Goal: Task Accomplishment & Management: Manage account settings

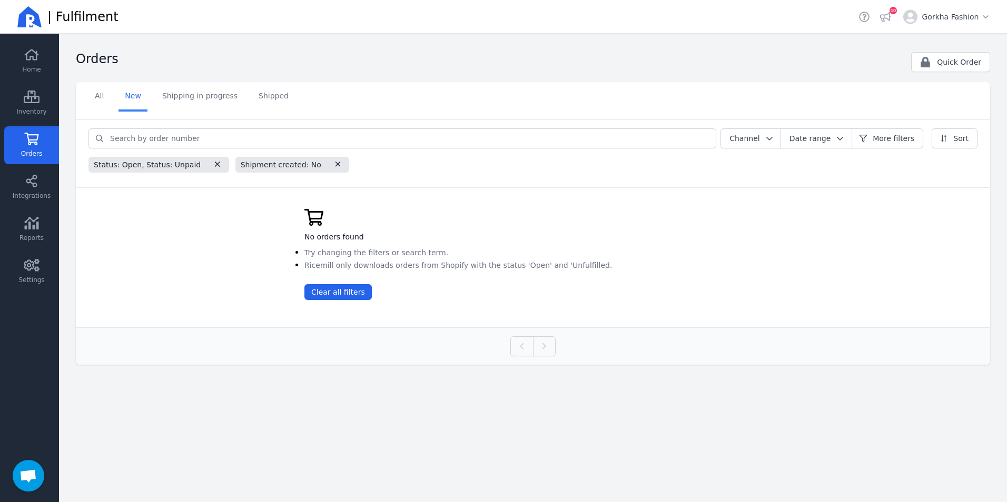
click at [43, 156] on link "Orders" at bounding box center [31, 145] width 55 height 38
click at [42, 145] on link "Orders" at bounding box center [31, 145] width 55 height 38
click at [36, 187] on icon at bounding box center [31, 181] width 11 height 13
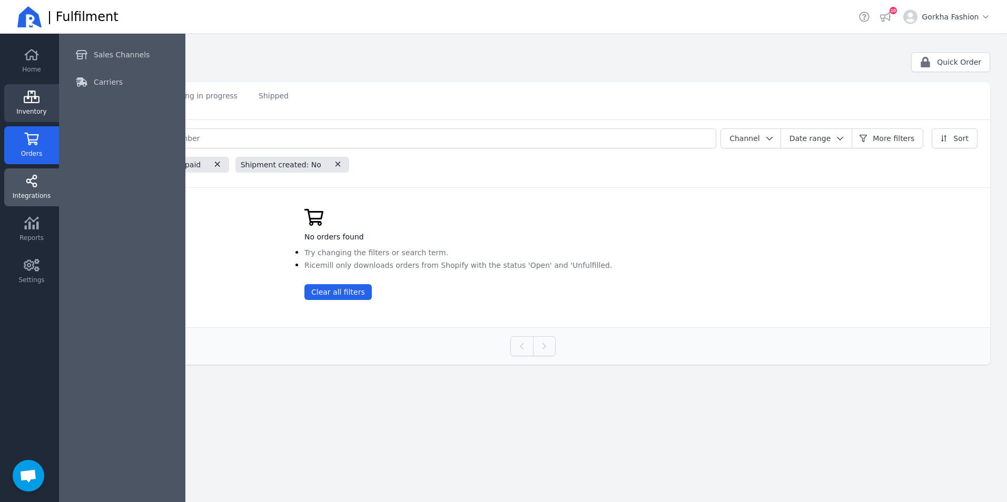
click at [44, 114] on span "Inventory" at bounding box center [31, 111] width 30 height 8
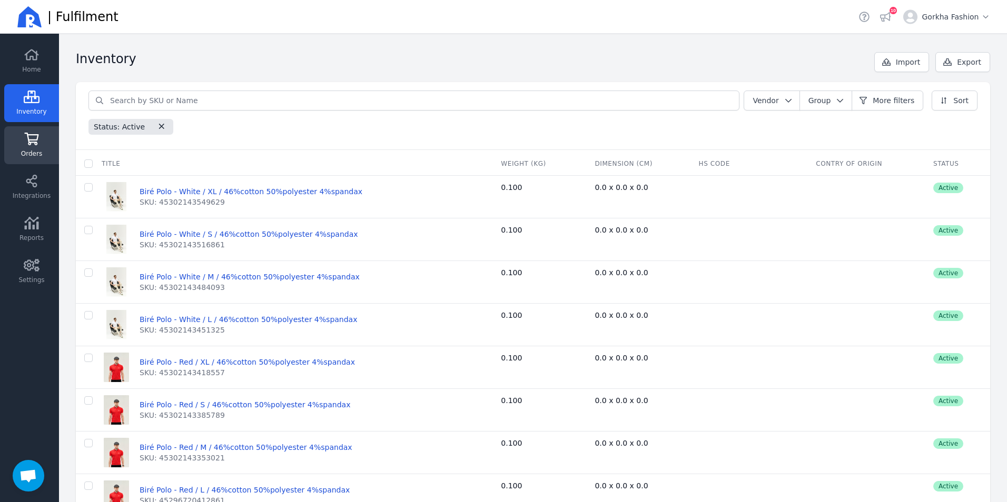
click at [35, 148] on link "Orders" at bounding box center [31, 145] width 55 height 38
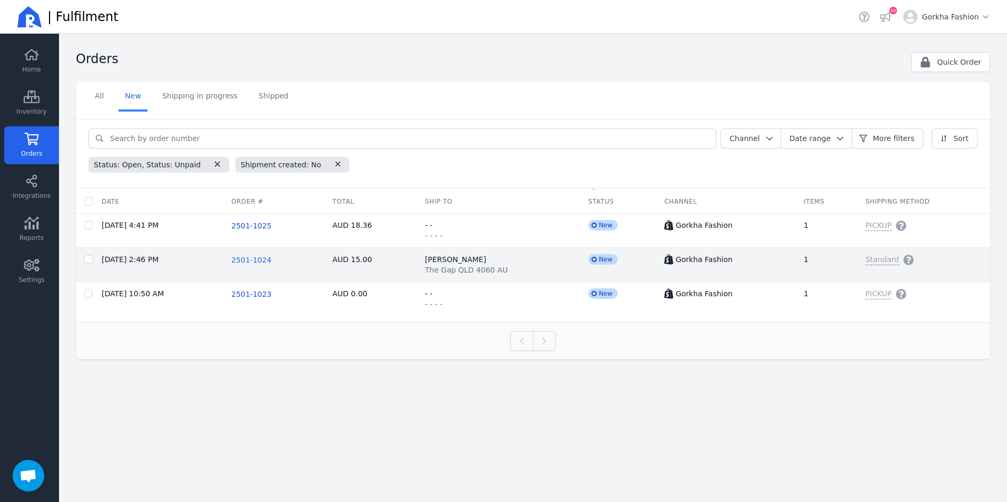
click at [264, 261] on span "2501-1024" at bounding box center [251, 260] width 40 height 8
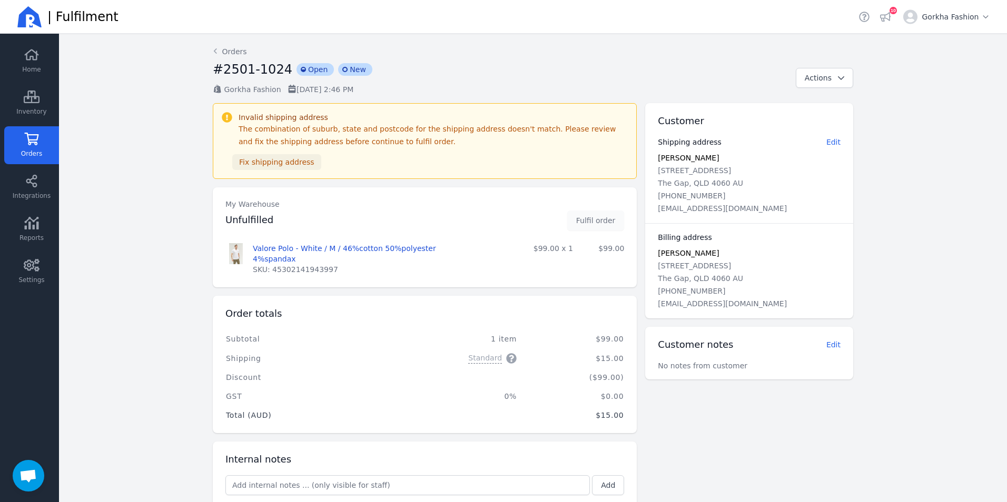
click at [295, 161] on span "Fix shipping address" at bounding box center [276, 162] width 75 height 8
select select "AU"
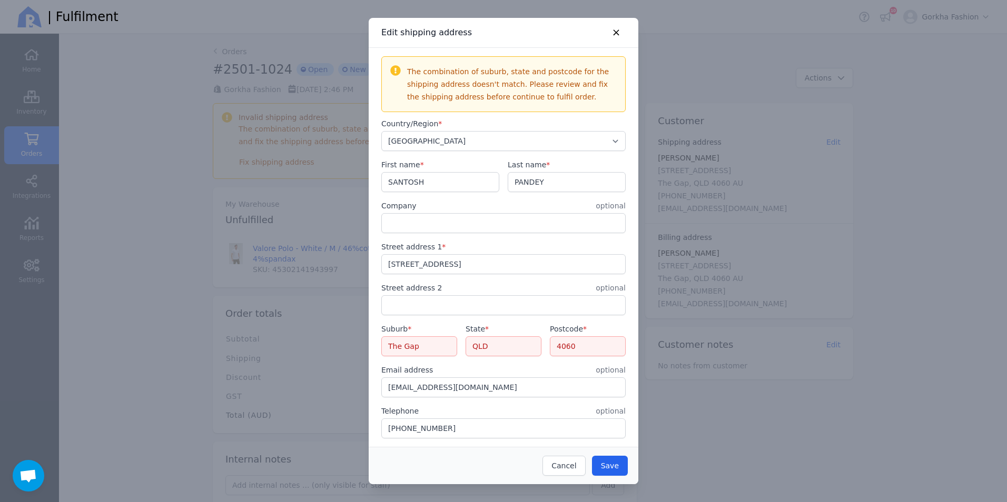
click at [434, 346] on input "The Gap" at bounding box center [419, 346] width 75 height 19
click at [490, 348] on input "QLD" at bounding box center [503, 346] width 75 height 19
click at [573, 348] on input "4060" at bounding box center [587, 346] width 75 height 19
click at [583, 409] on div "Telephone optional" at bounding box center [503, 411] width 244 height 11
click at [606, 467] on span "Save" at bounding box center [610, 466] width 18 height 8
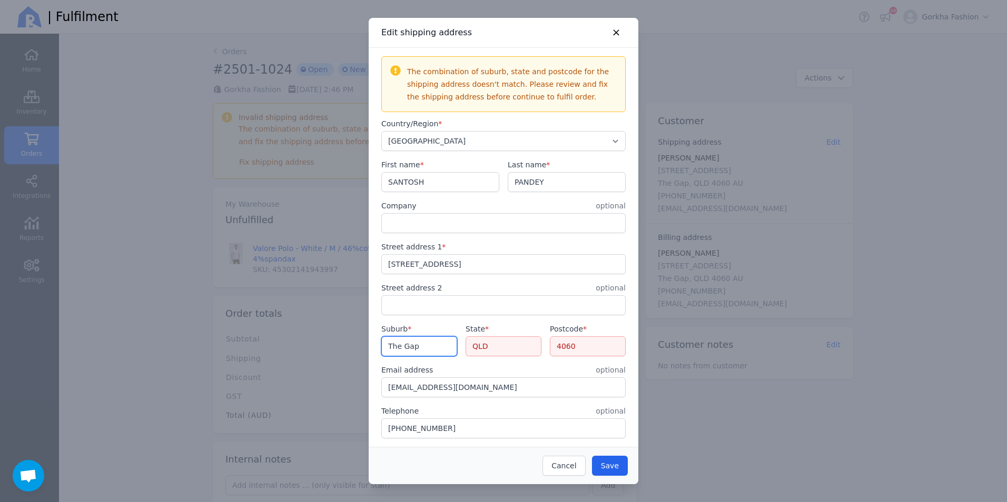
click at [450, 349] on input "The Gap" at bounding box center [419, 346] width 75 height 19
click at [593, 350] on input "4060" at bounding box center [587, 346] width 75 height 19
type input "4061"
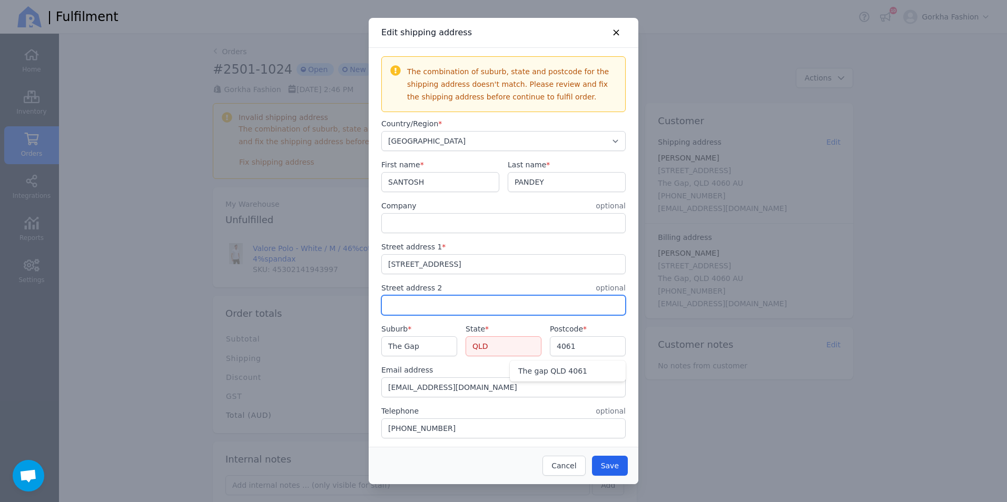
click at [527, 311] on input "text" at bounding box center [503, 305] width 243 height 19
click at [513, 343] on input "QLD" at bounding box center [503, 346] width 75 height 19
click at [507, 374] on div "Email address optional" at bounding box center [503, 370] width 244 height 11
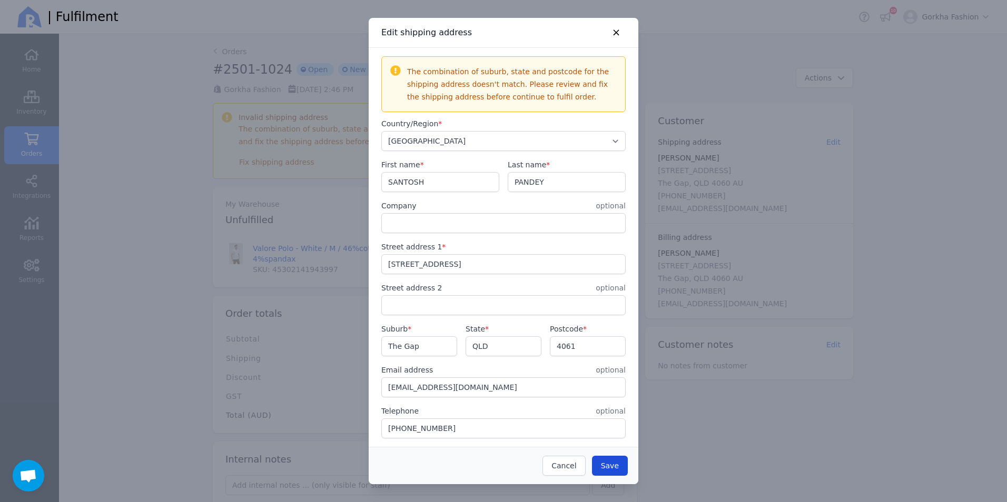
click at [608, 472] on button "Save" at bounding box center [610, 466] width 36 height 20
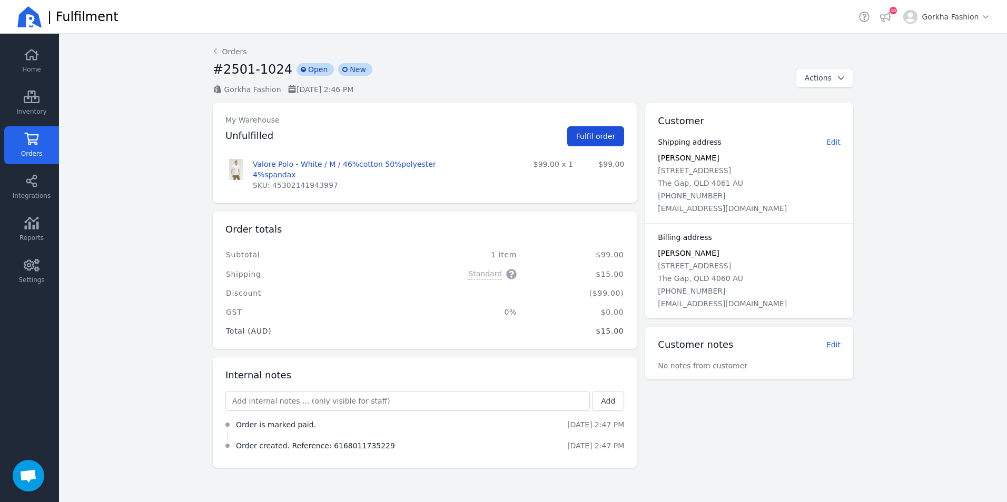
click at [594, 130] on button "Fulfil order" at bounding box center [595, 136] width 57 height 20
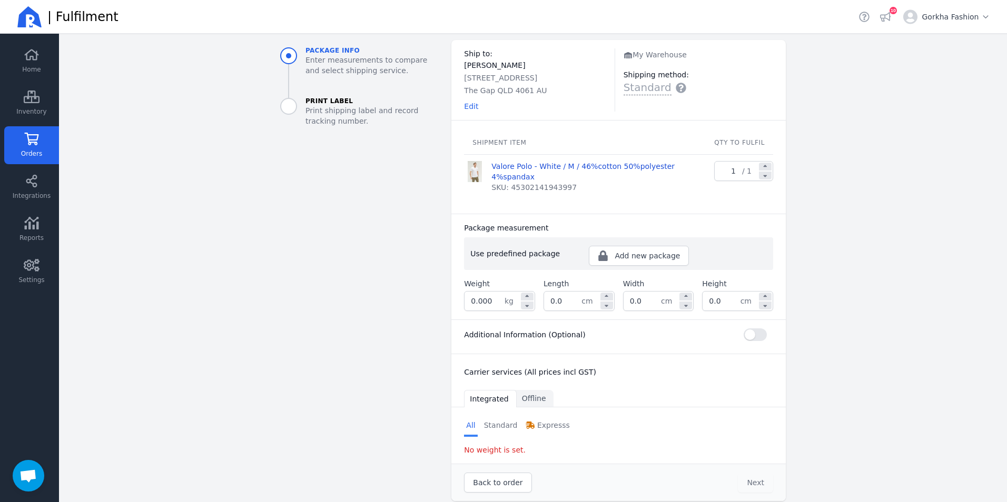
scroll to position [64, 0]
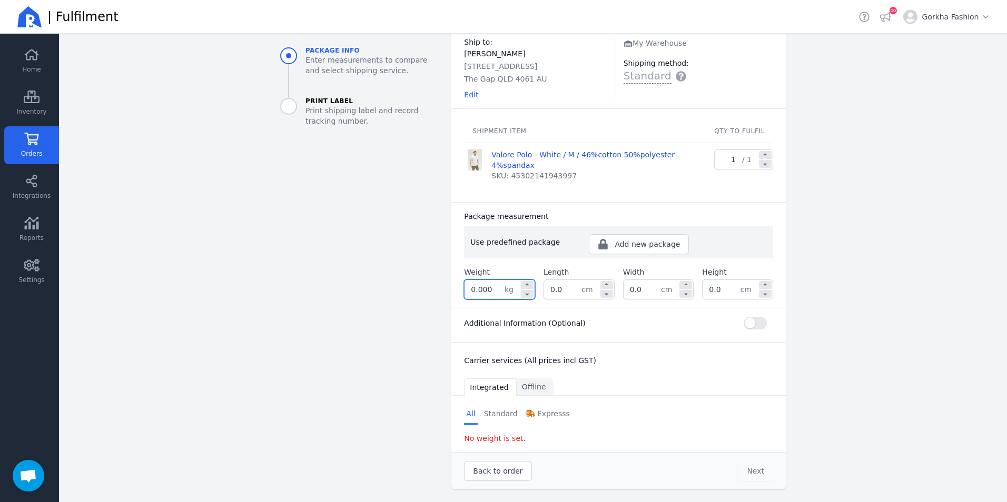
click at [493, 287] on input "0.000" at bounding box center [484, 289] width 40 height 19
type input "0.005"
click at [606, 323] on div "Additional Information (Optional)" at bounding box center [618, 323] width 309 height 13
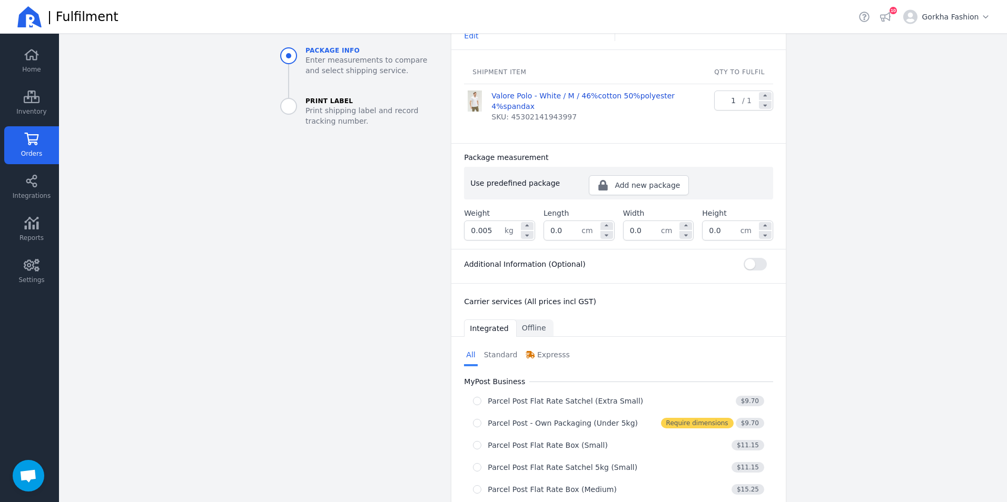
scroll to position [222, 0]
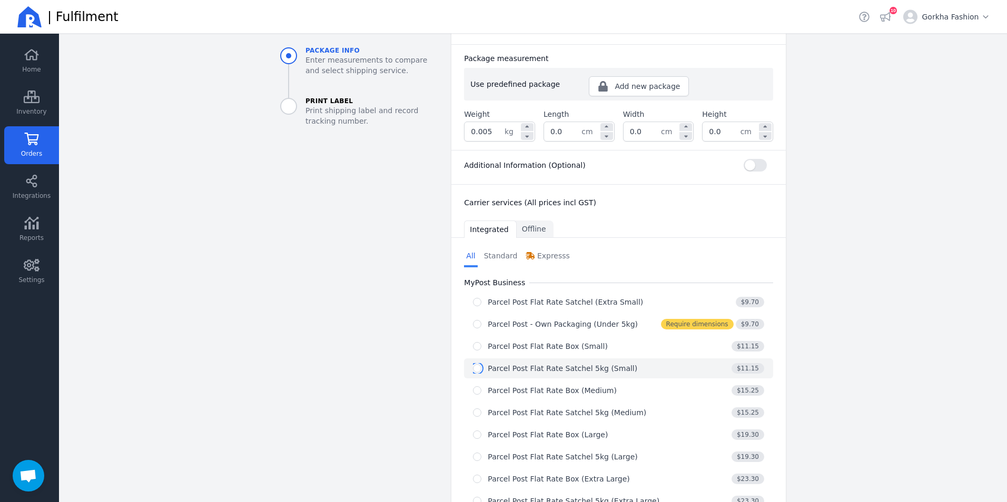
click at [473, 369] on input "radio" at bounding box center [477, 368] width 8 height 8
radio input "true"
select select "0"
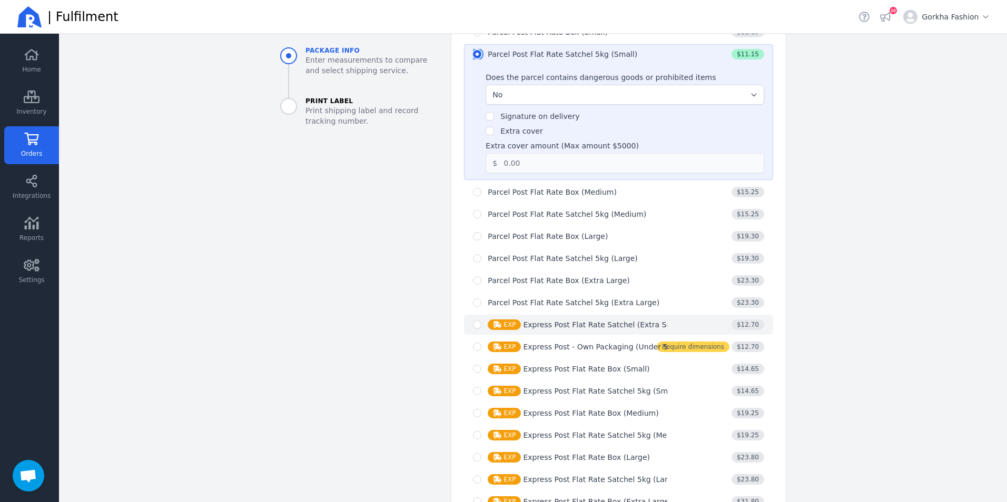
scroll to position [627, 0]
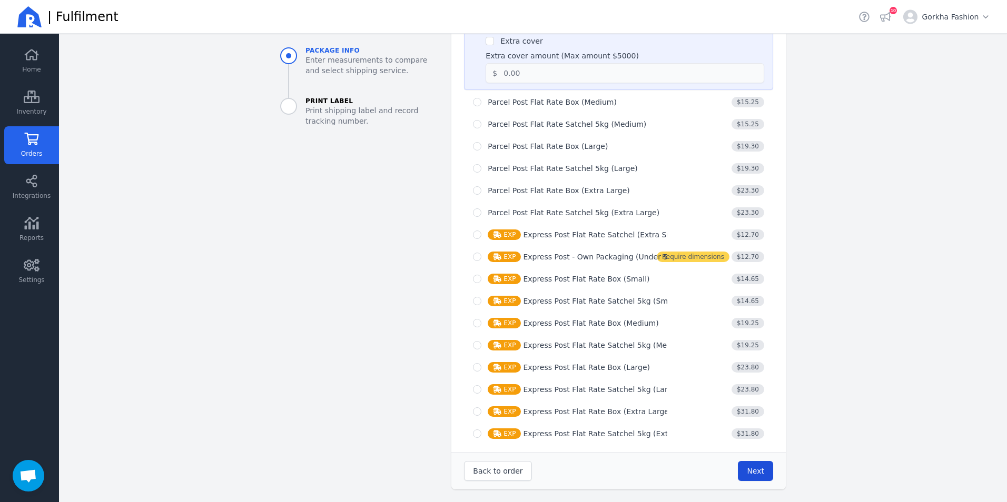
click at [750, 473] on span "Next" at bounding box center [755, 471] width 17 height 8
type input "0.0"
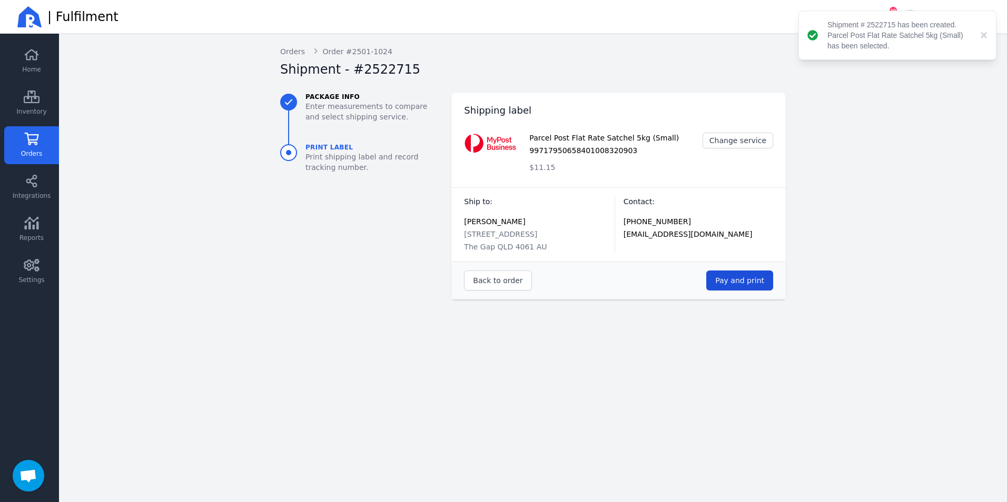
click at [735, 280] on span "Pay and print" at bounding box center [739, 280] width 49 height 8
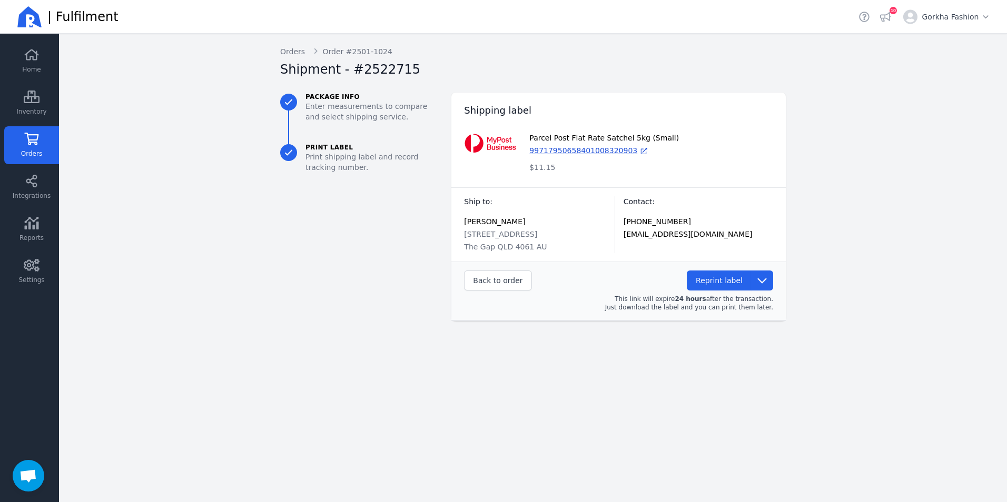
click at [19, 147] on link "Orders" at bounding box center [31, 145] width 55 height 38
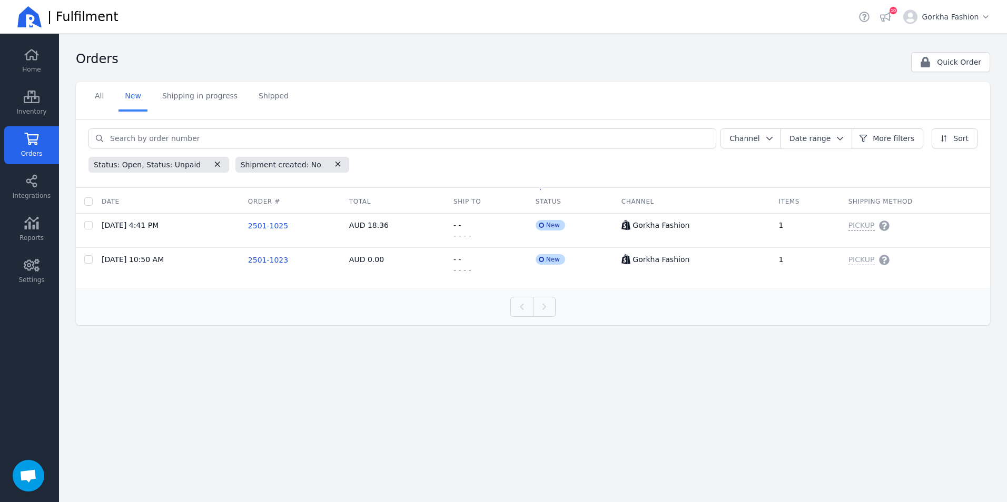
click at [34, 154] on span "Orders" at bounding box center [31, 154] width 21 height 8
click at [43, 155] on link "Orders" at bounding box center [31, 145] width 55 height 38
click at [34, 143] on icon at bounding box center [32, 139] width 16 height 13
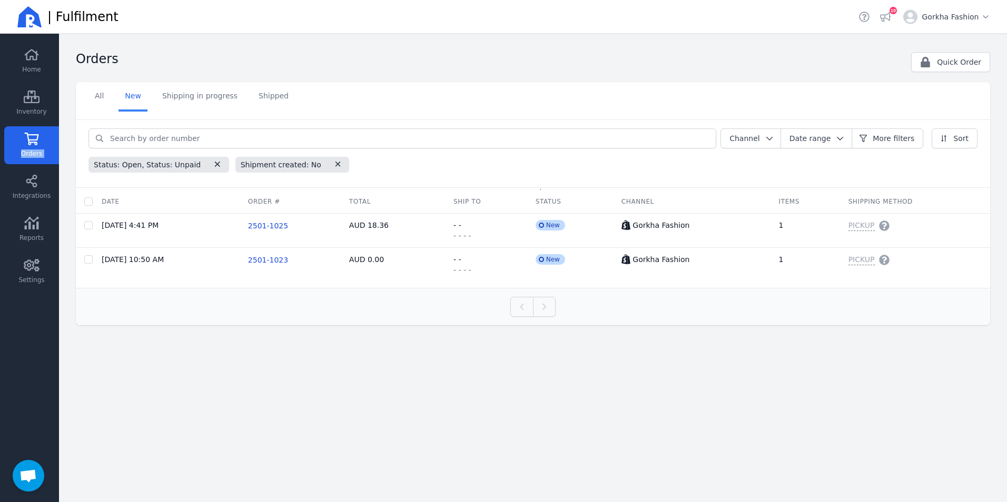
click at [34, 143] on icon at bounding box center [32, 139] width 16 height 13
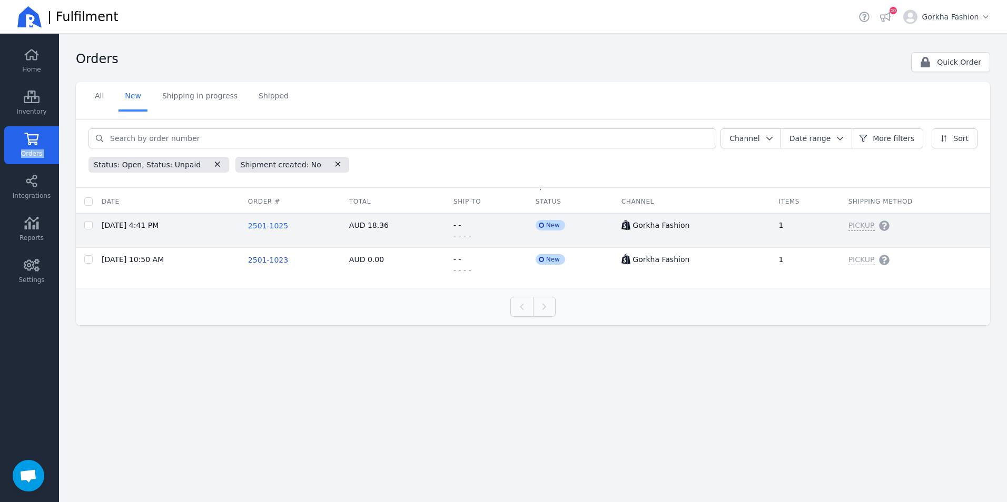
click at [269, 228] on span "2501-1025" at bounding box center [268, 226] width 40 height 8
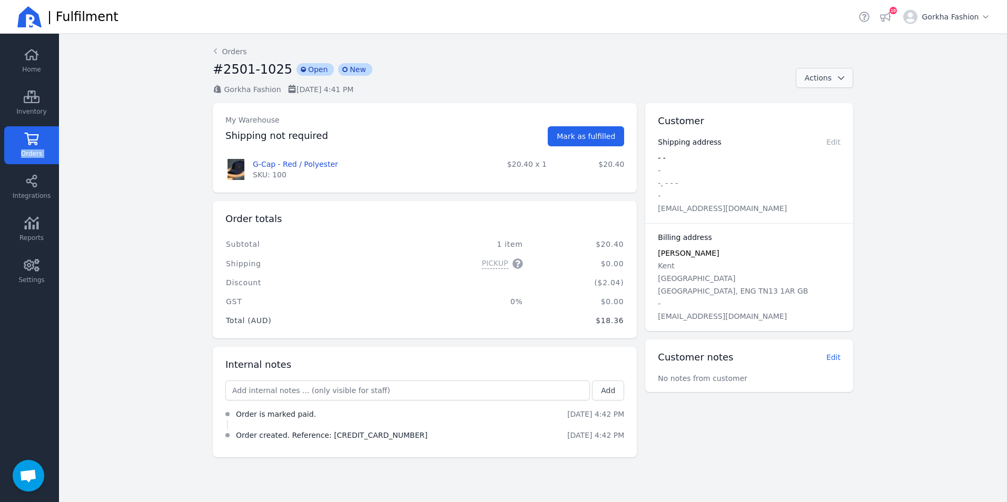
click at [814, 76] on span "Actions" at bounding box center [818, 78] width 27 height 8
click at [34, 141] on icon at bounding box center [32, 139] width 16 height 13
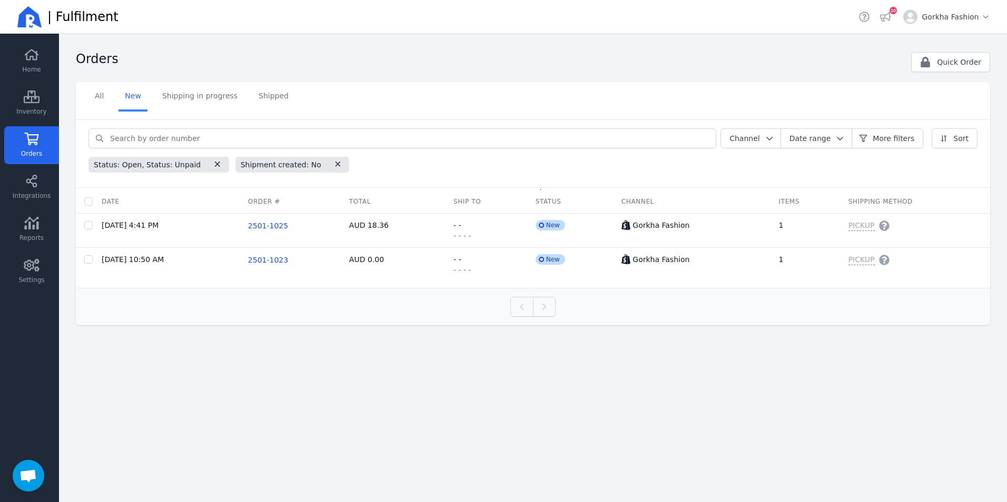
click at [23, 142] on link "Orders" at bounding box center [31, 145] width 55 height 38
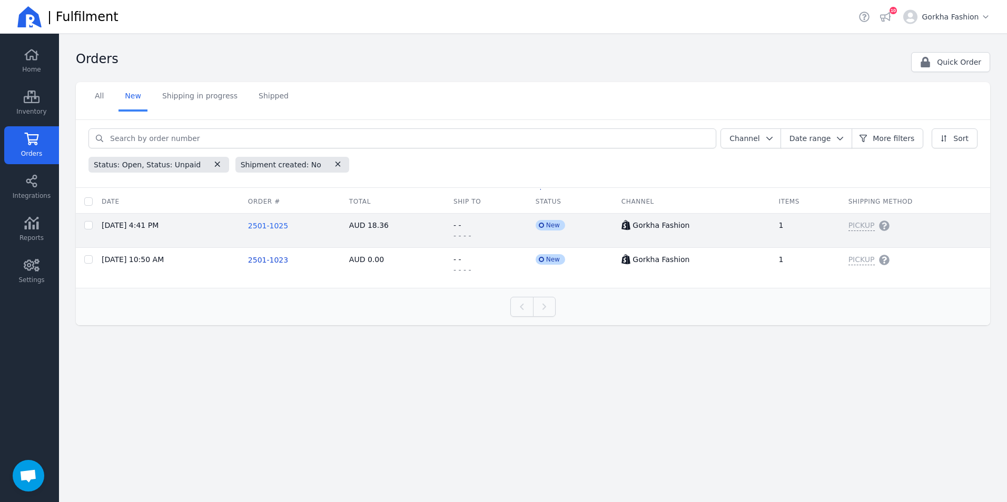
click at [274, 229] on span "2501-1025" at bounding box center [268, 226] width 40 height 8
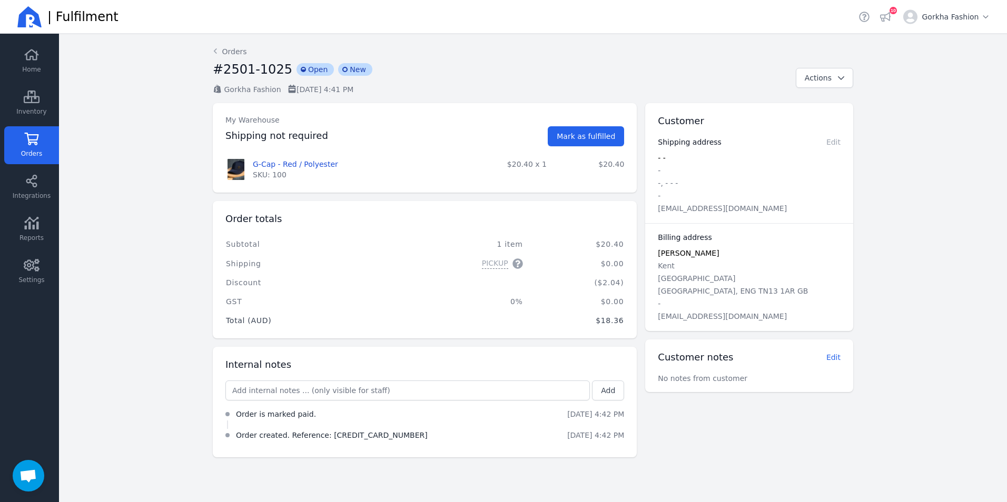
click at [28, 137] on icon at bounding box center [32, 139] width 14 height 13
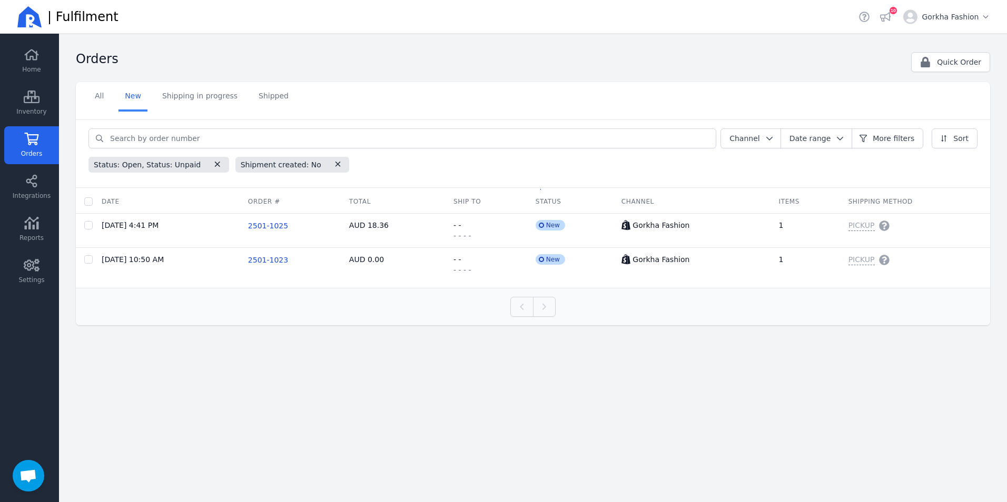
click at [29, 138] on icon at bounding box center [32, 139] width 16 height 13
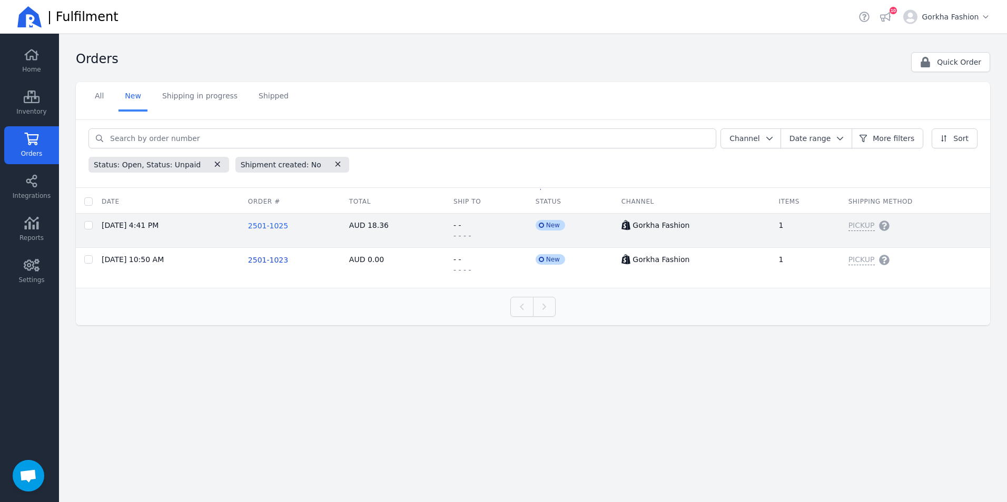
click at [267, 227] on span "2501-1025" at bounding box center [268, 226] width 40 height 8
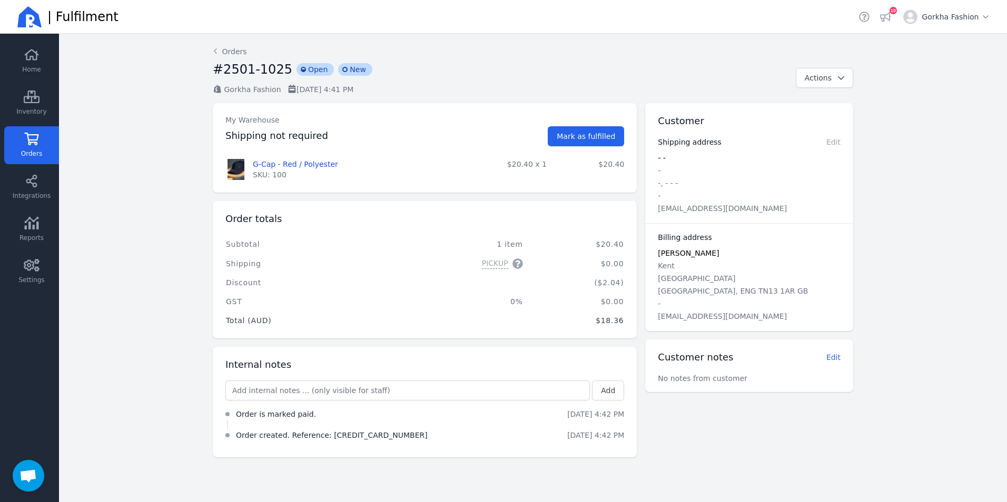
click at [24, 151] on span "Orders" at bounding box center [31, 154] width 21 height 8
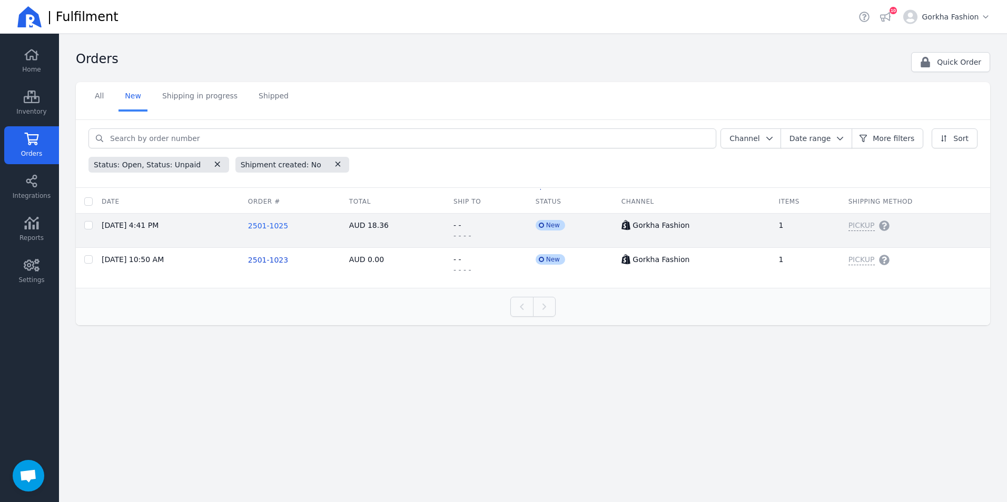
click at [266, 226] on span "2501-1025" at bounding box center [268, 226] width 40 height 8
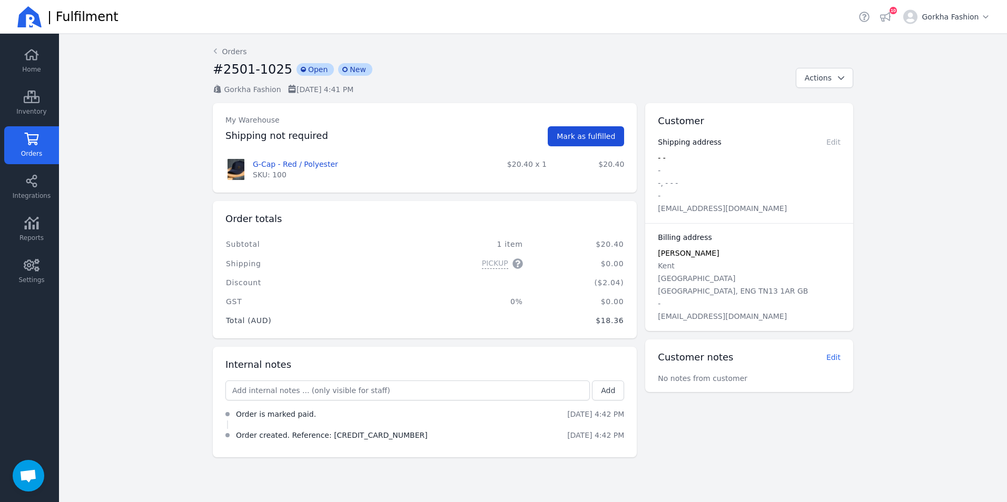
click at [590, 132] on span "Mark as fulfilled" at bounding box center [586, 136] width 58 height 8
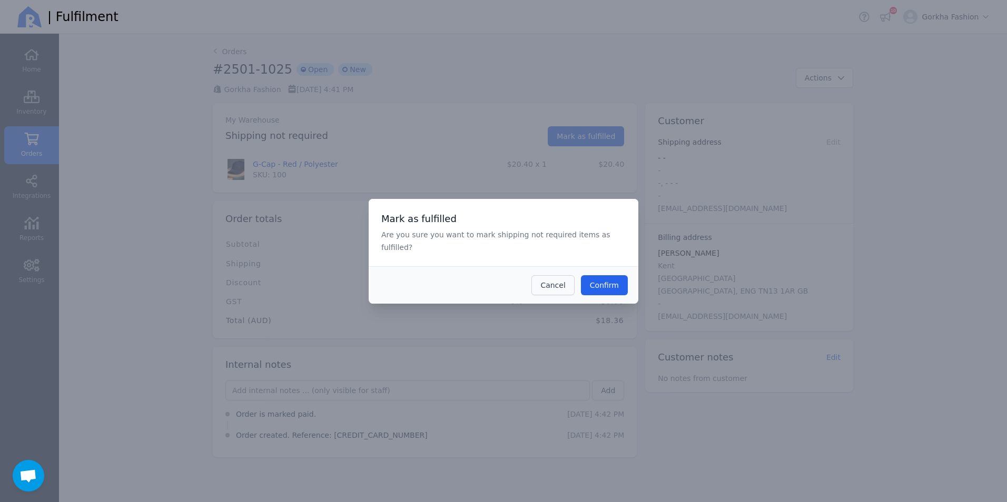
click at [548, 281] on span "Cancel" at bounding box center [552, 285] width 25 height 8
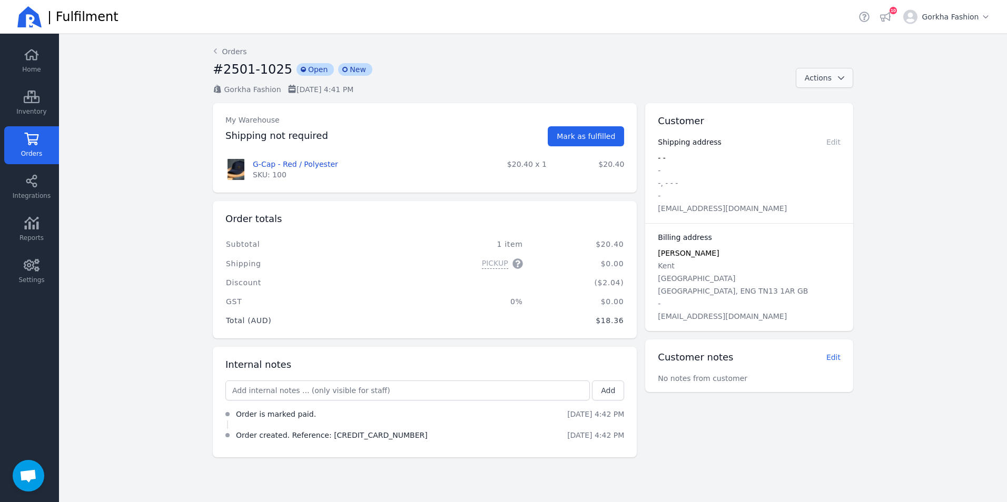
click at [808, 86] on button "Actions" at bounding box center [824, 78] width 57 height 20
click at [716, 78] on div "#2501-1025 incompleted Open incompleted New" at bounding box center [500, 72] width 574 height 23
click at [147, 117] on main "Back Orders #2501-1025 incompleted Open incompleted New Gorkha Fashion [DATE] 4…" at bounding box center [533, 268] width 948 height 469
click at [27, 153] on span "Orders" at bounding box center [31, 154] width 21 height 8
